Goal: Check status: Check status

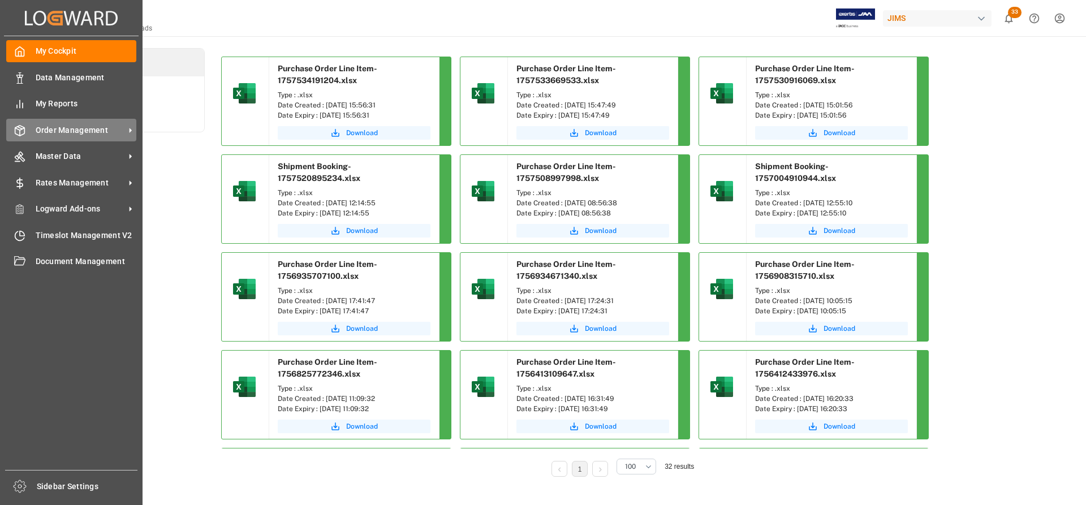
click at [64, 136] on div "Order Management Order Management" at bounding box center [71, 130] width 130 height 22
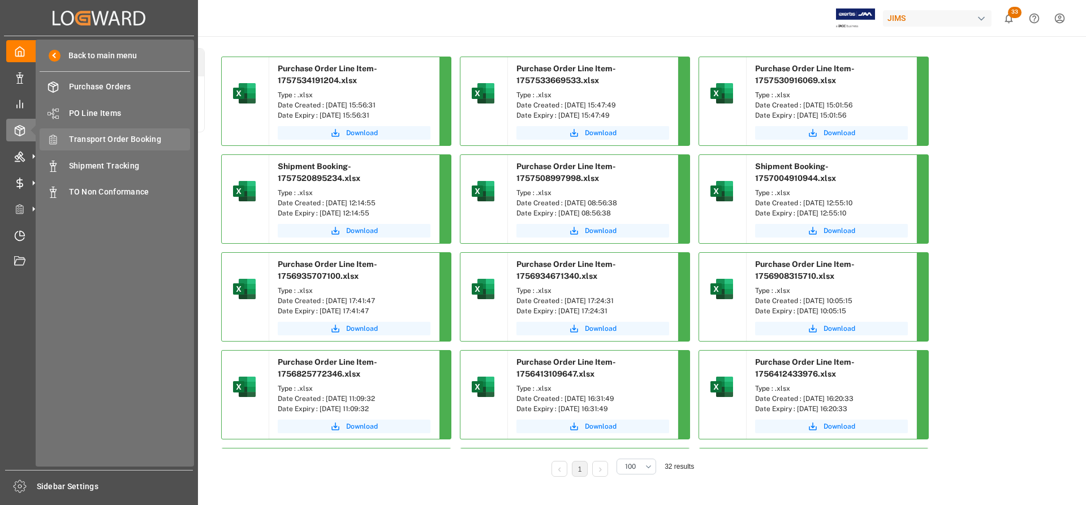
click at [109, 140] on span "Transport Order Booking" at bounding box center [130, 139] width 122 height 12
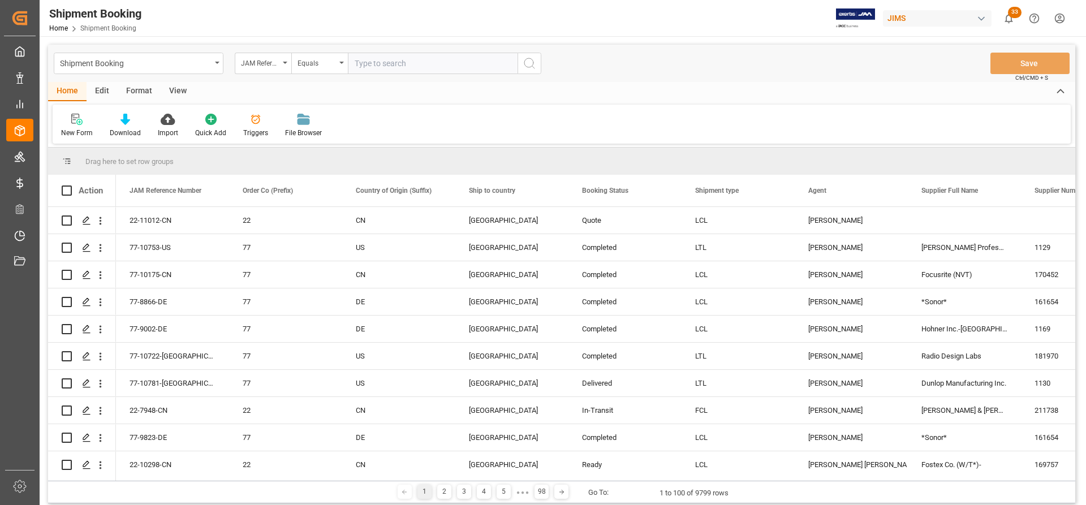
paste input "77-10897-[GEOGRAPHIC_DATA]"
type input "77-10897-[GEOGRAPHIC_DATA]"
click at [521, 62] on button "search button" at bounding box center [530, 63] width 24 height 21
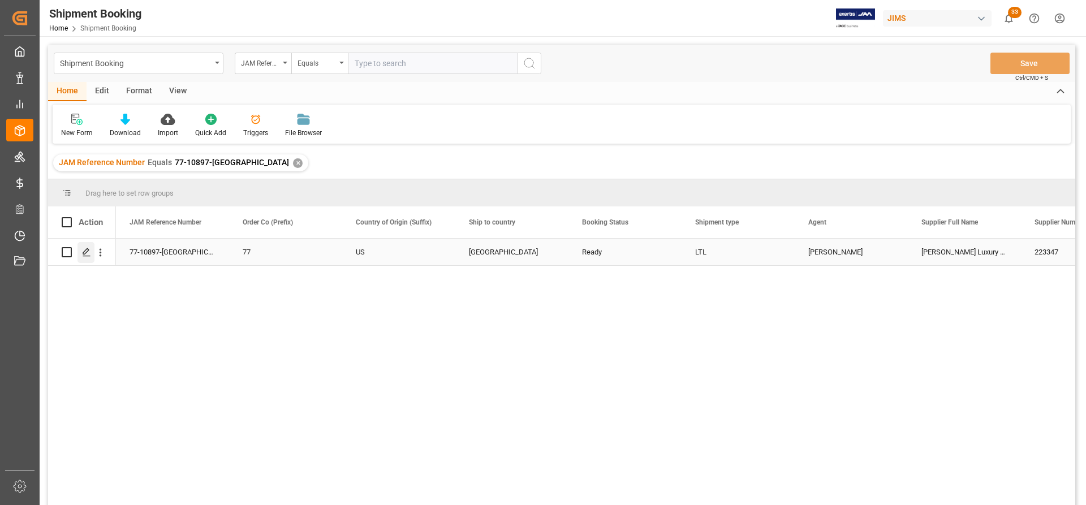
click at [87, 252] on polygon "Press SPACE to select this row." at bounding box center [86, 252] width 6 height 6
